Goal: Task Accomplishment & Management: Manage account settings

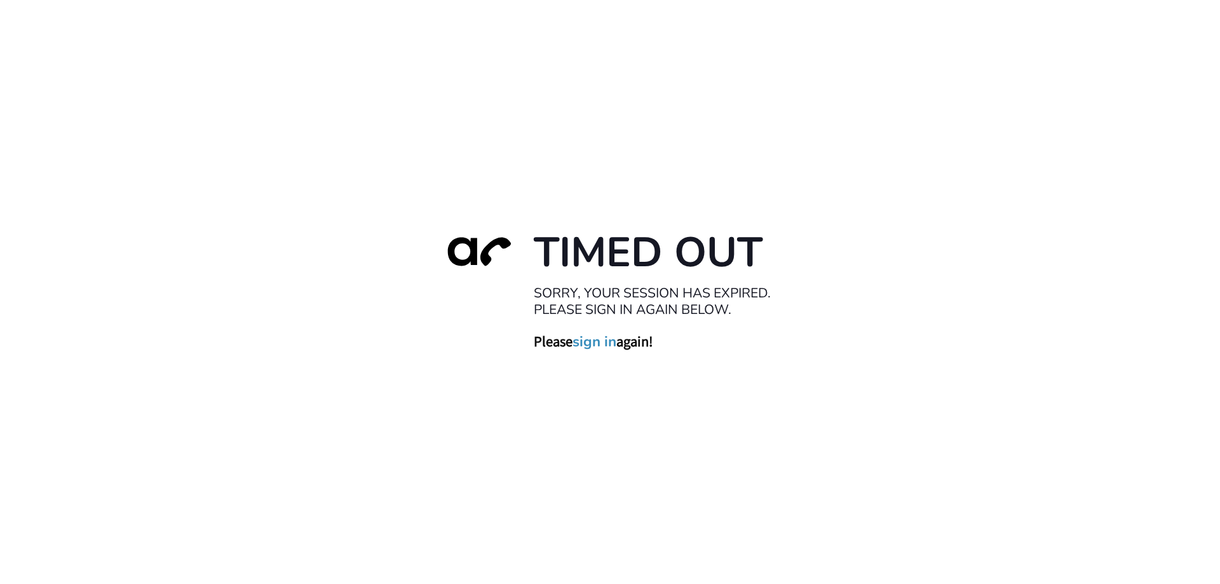
click at [596, 339] on link "sign in" at bounding box center [594, 341] width 44 height 18
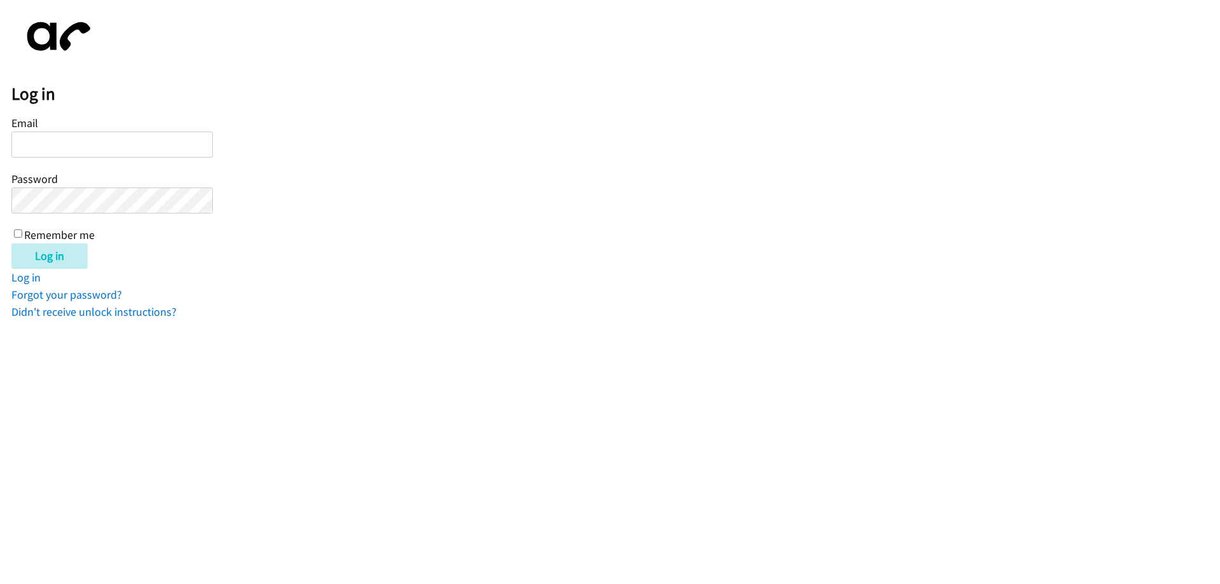
click at [36, 136] on input "Email" at bounding box center [111, 145] width 201 height 26
click at [85, 148] on input "Email" at bounding box center [111, 145] width 201 height 26
type input "joe@rocketbenefits.com"
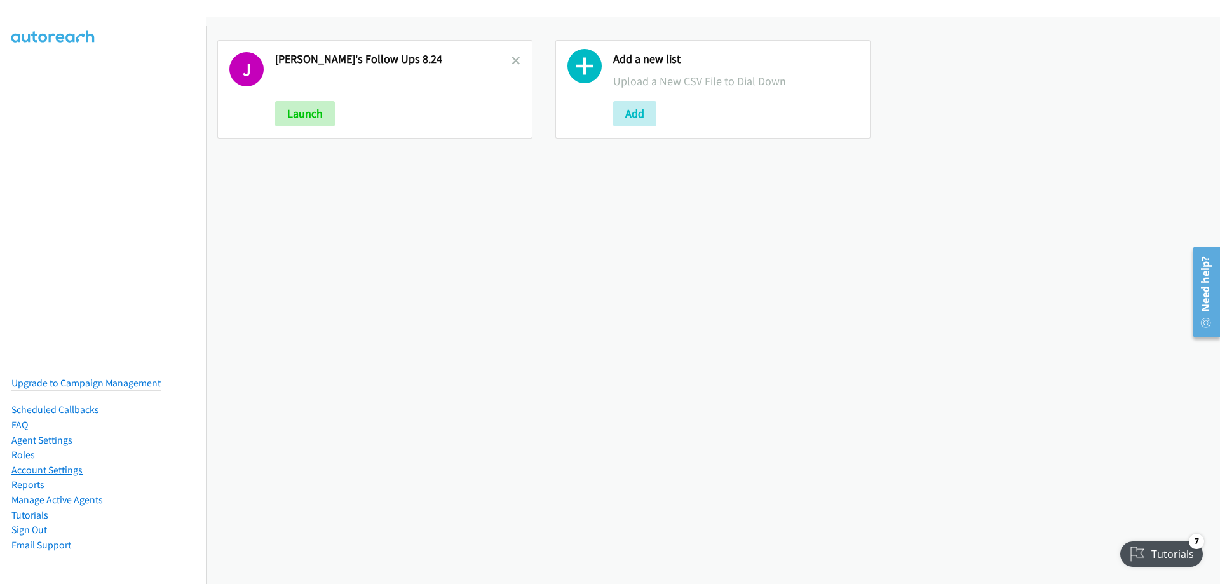
click at [47, 464] on link "Account Settings" at bounding box center [46, 470] width 71 height 12
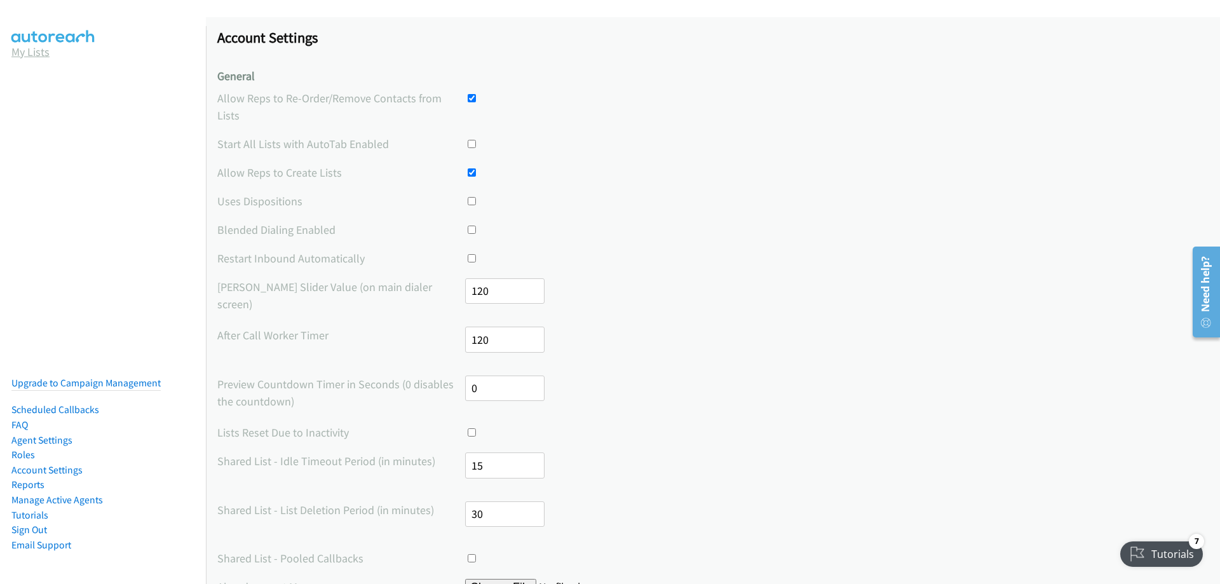
click at [22, 51] on link "My Lists" at bounding box center [30, 51] width 38 height 15
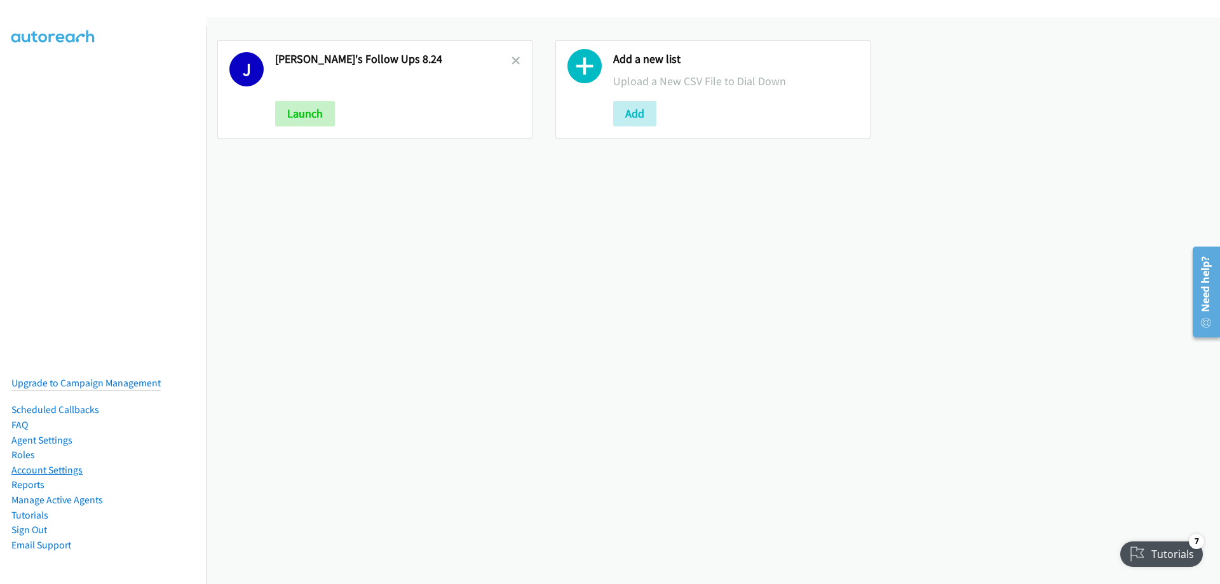
click at [59, 464] on link "Account Settings" at bounding box center [46, 470] width 71 height 12
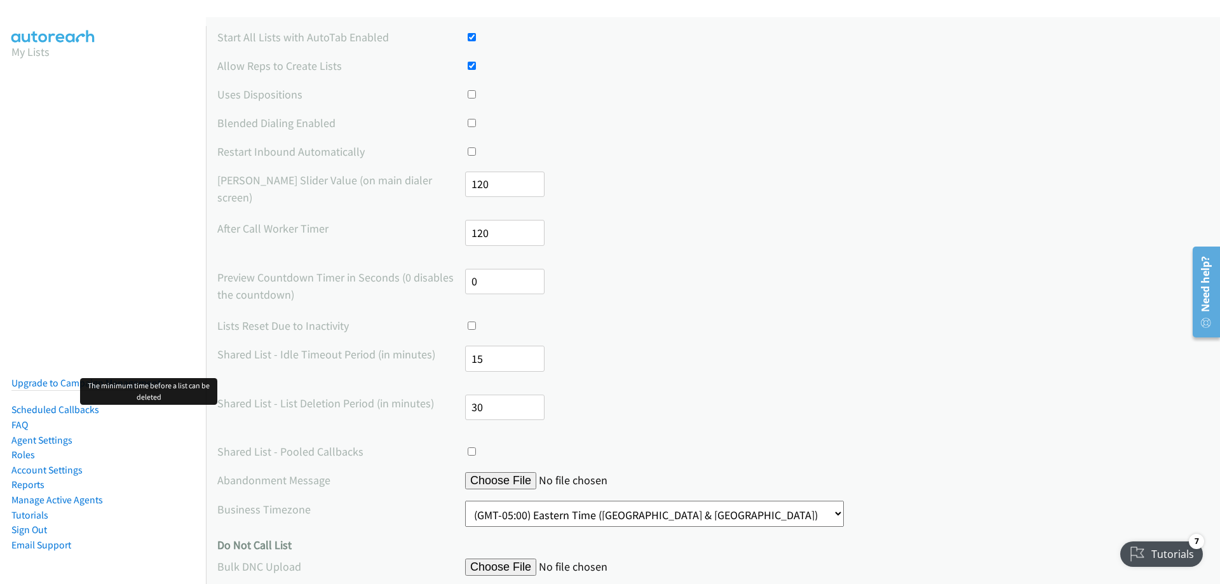
scroll to position [170, 0]
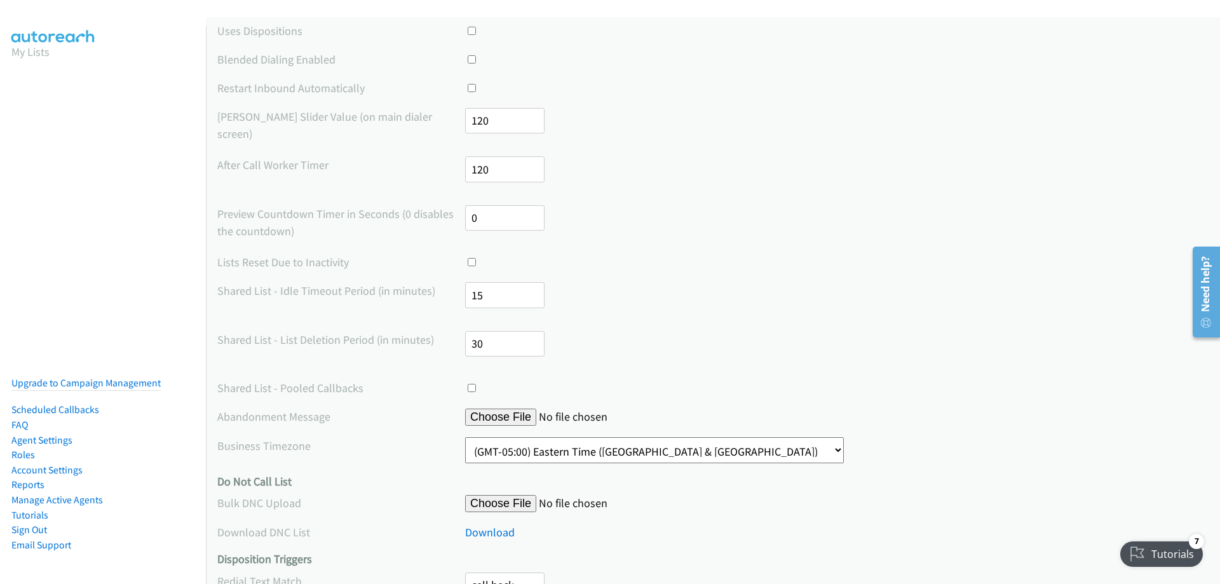
click at [489, 437] on select "(GMT-12:00) International Date Line West (GMT-11:00) American Samoa (GMT-11:00)…" at bounding box center [654, 450] width 379 height 26
click at [909, 282] on div "Shared List - Idle Timeout Period (in minutes) 15" at bounding box center [712, 300] width 991 height 37
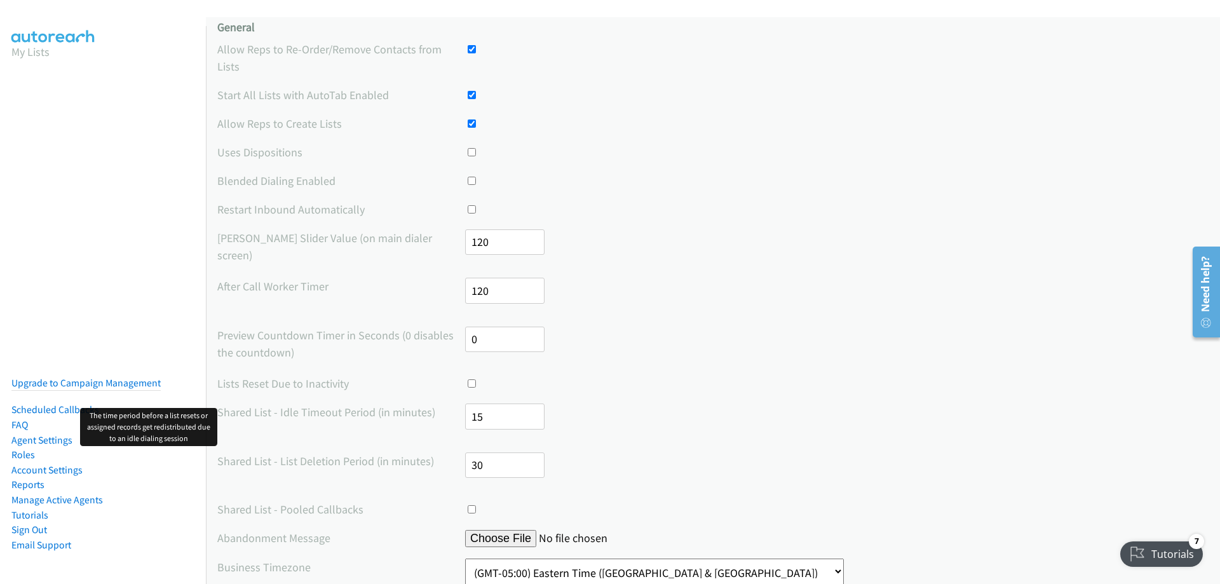
scroll to position [0, 0]
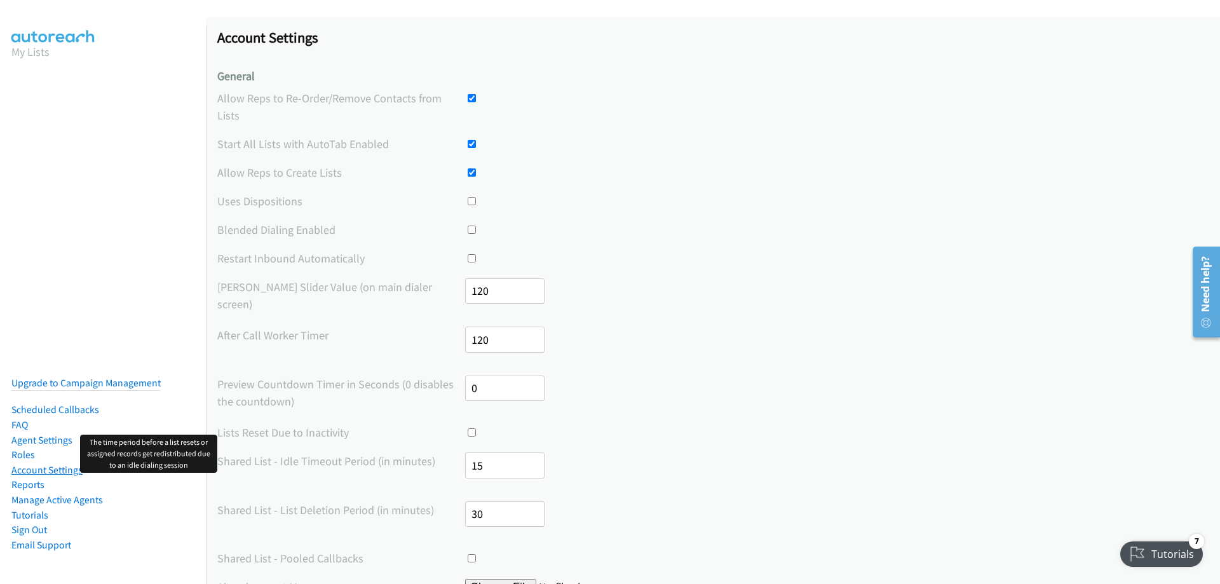
click at [50, 464] on link "Account Settings" at bounding box center [46, 470] width 71 height 12
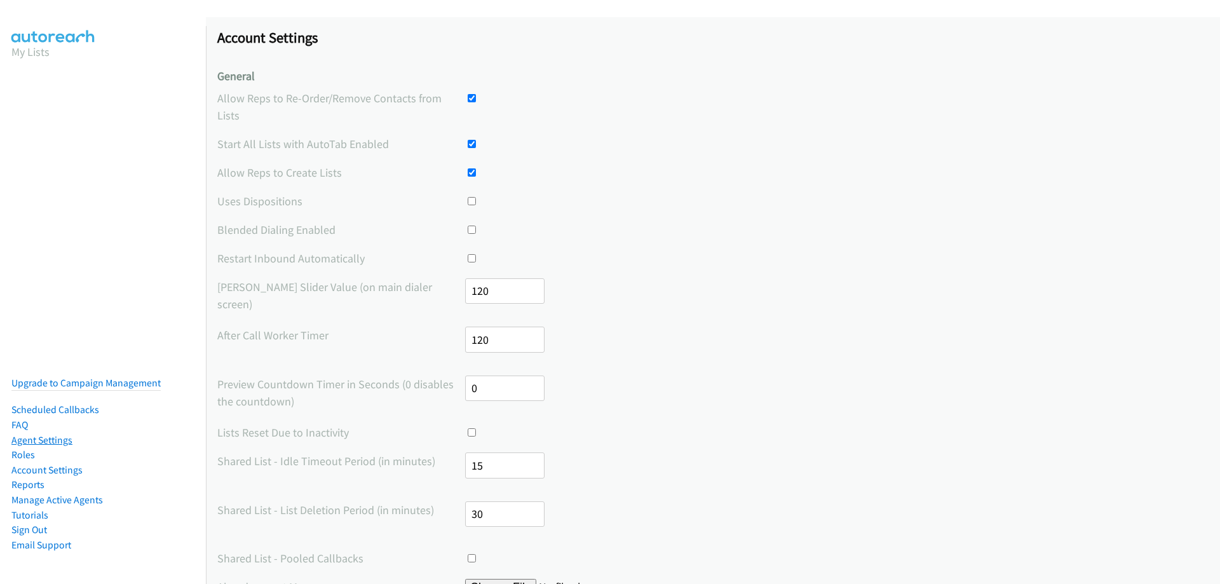
click at [50, 434] on link "Agent Settings" at bounding box center [41, 440] width 61 height 12
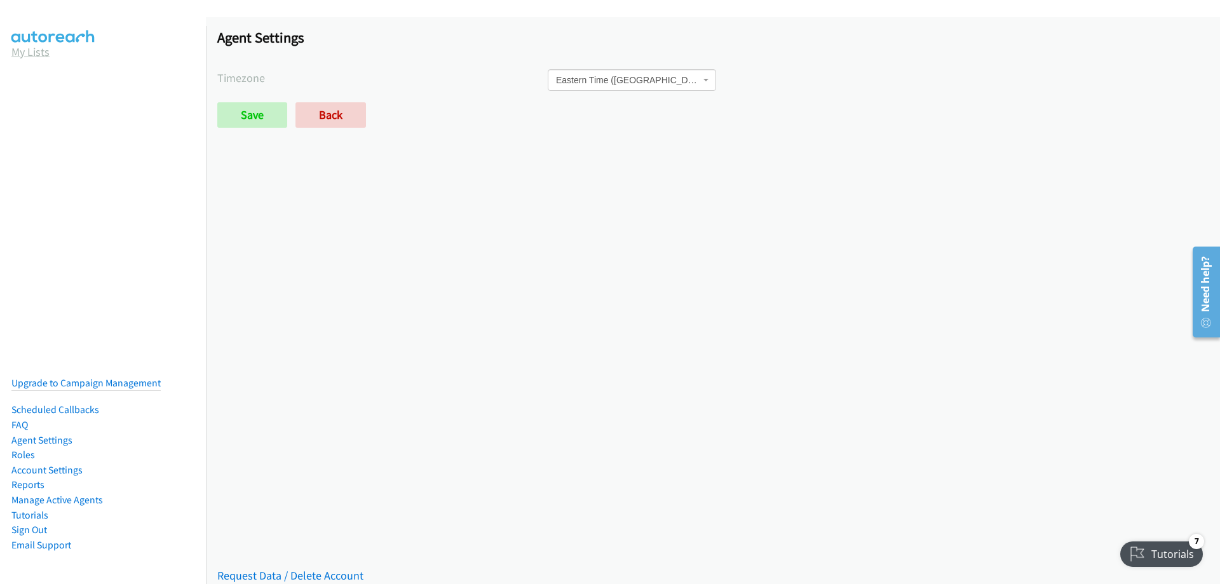
click at [28, 52] on link "My Lists" at bounding box center [30, 51] width 38 height 15
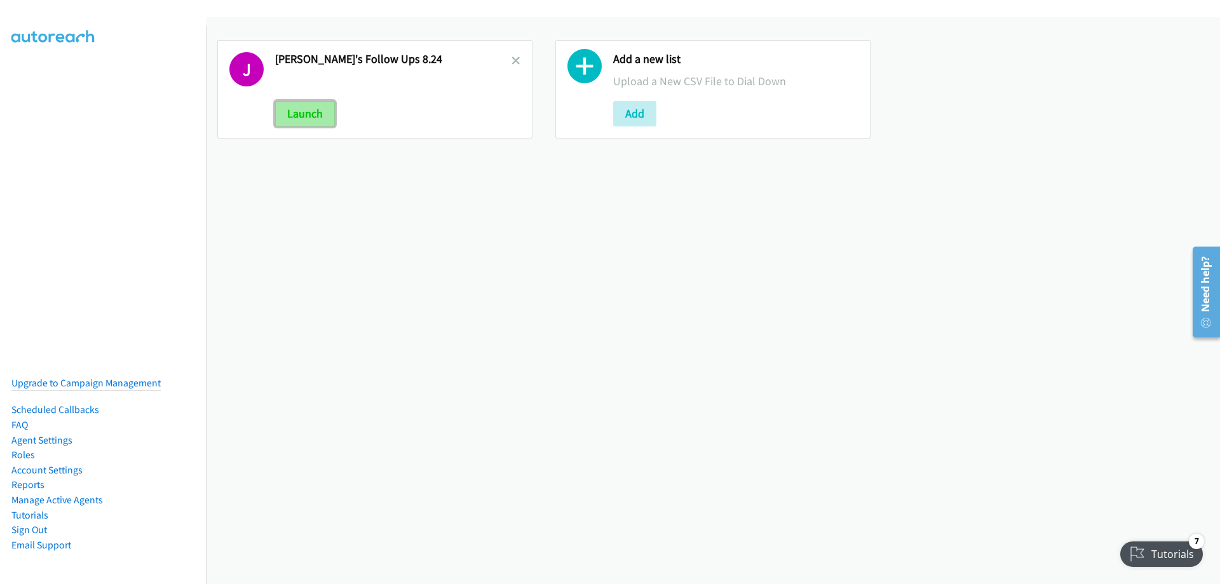
click at [309, 102] on button "Launch" at bounding box center [305, 113] width 60 height 25
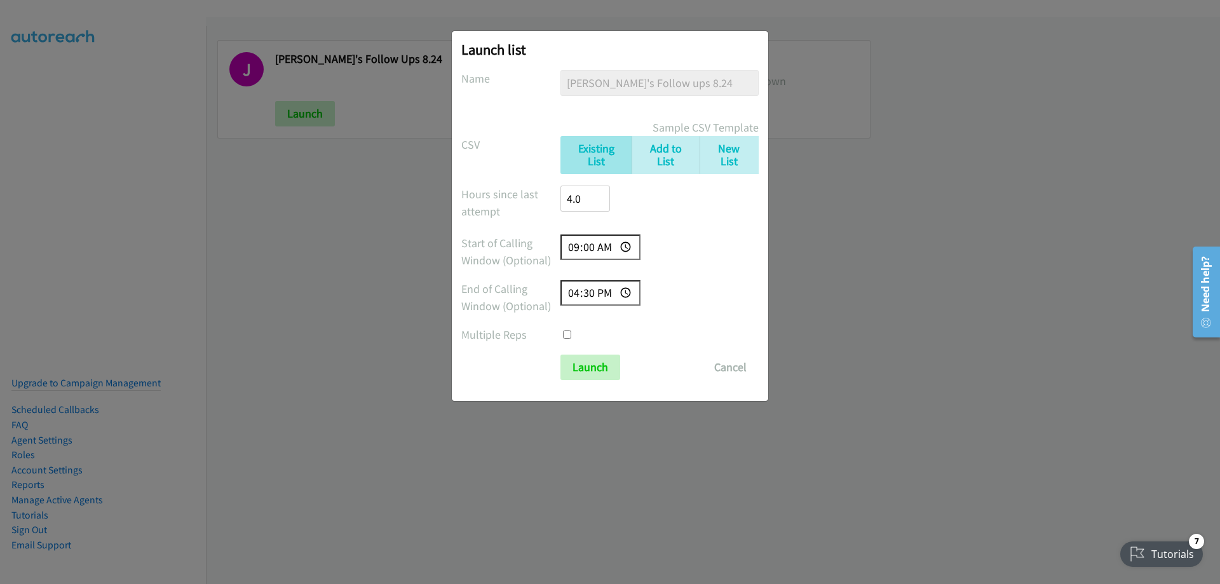
click at [633, 545] on div "Launch list No phone fields were returned for that Report or List View Please u…" at bounding box center [610, 297] width 1220 height 572
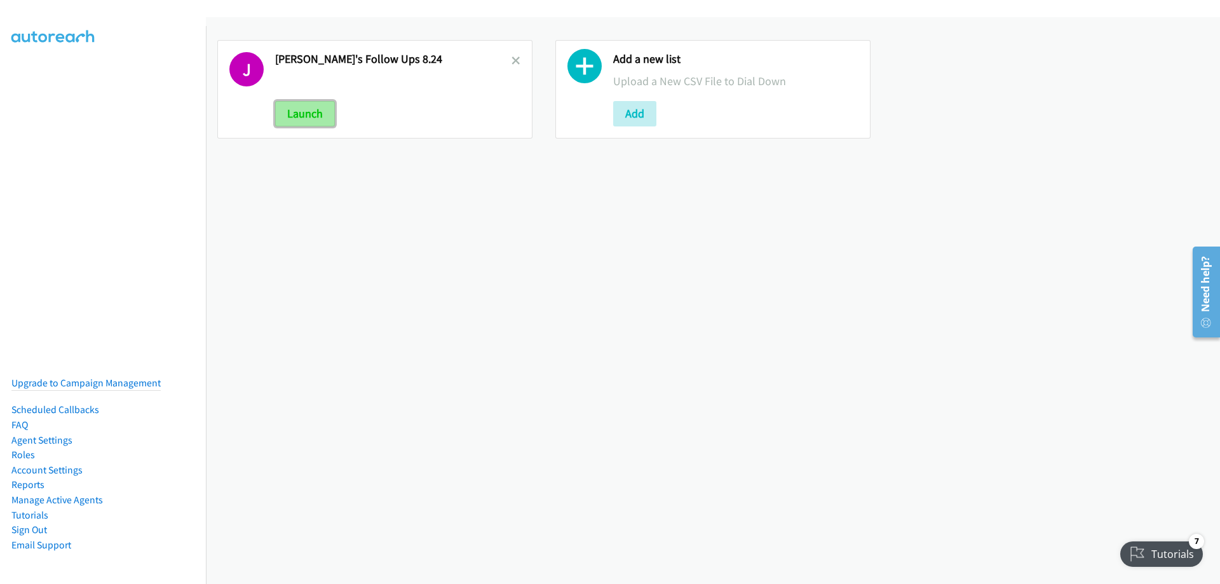
click at [292, 123] on button "Launch" at bounding box center [305, 113] width 60 height 25
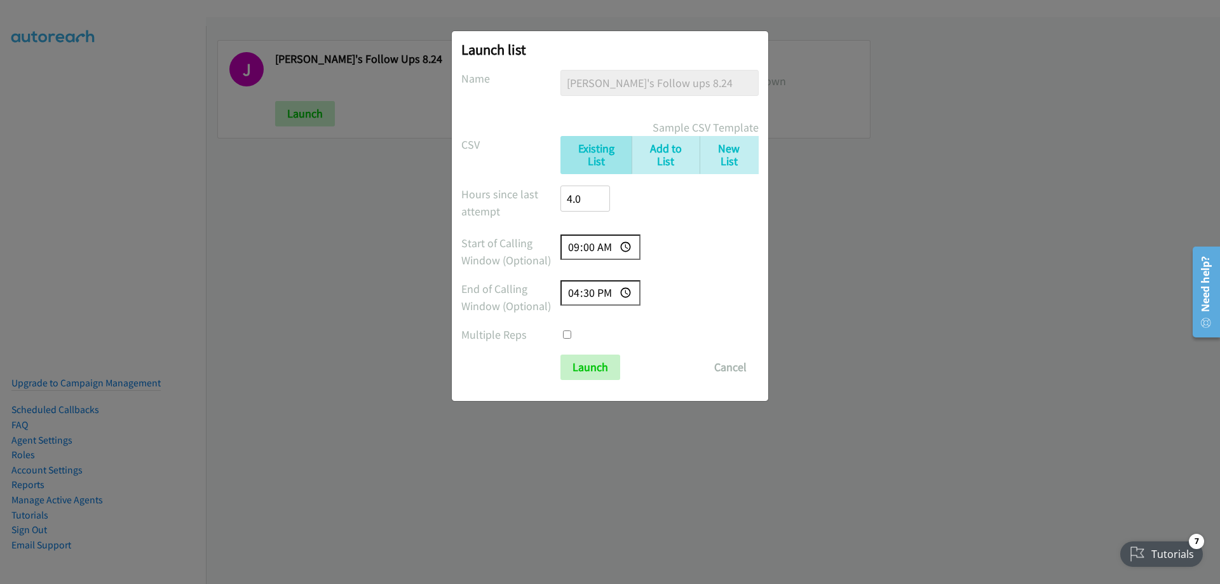
click at [565, 333] on input "checkbox" at bounding box center [567, 334] width 8 height 8
checkbox input "true"
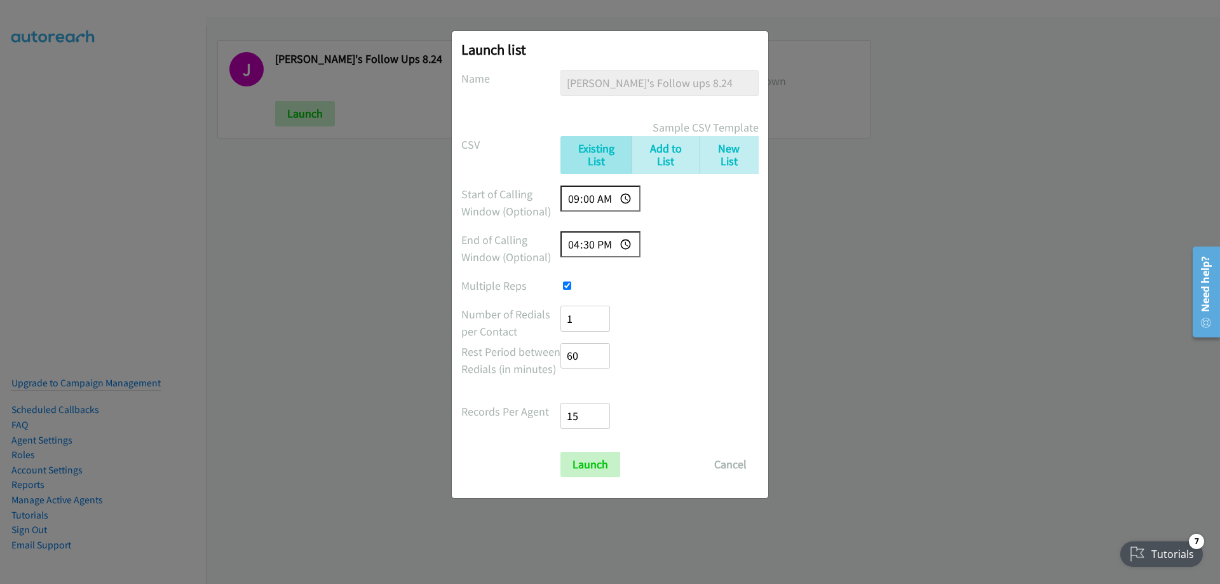
click at [847, 208] on div "Launch list No phone fields were returned for that Report or List View Please u…" at bounding box center [610, 297] width 1220 height 572
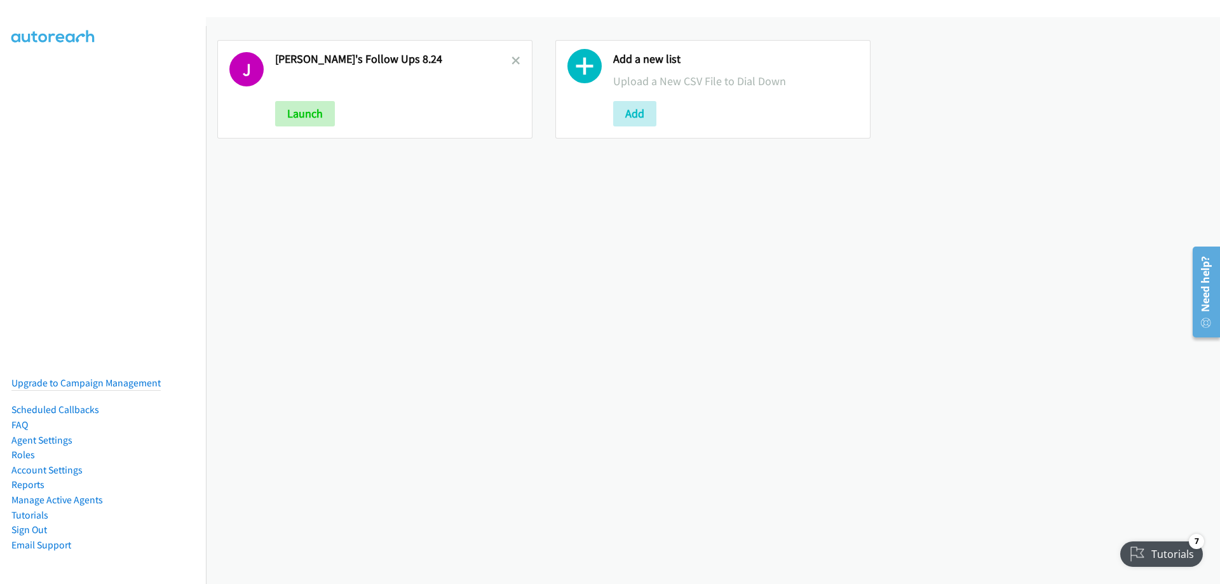
drag, startPoint x: 58, startPoint y: 438, endPoint x: 62, endPoint y: 431, distance: 8.0
click at [58, 438] on li "Agent Settings" at bounding box center [85, 440] width 149 height 15
click at [64, 434] on link "Agent Settings" at bounding box center [41, 440] width 61 height 12
